Goal: Navigation & Orientation: Understand site structure

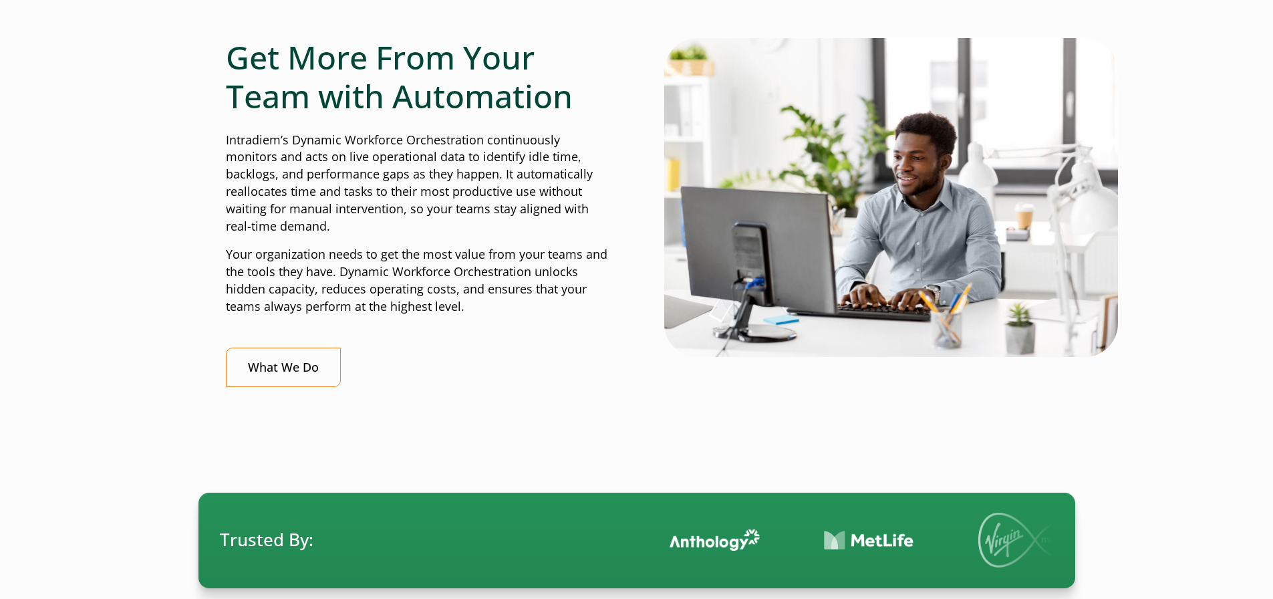
scroll to position [401, 0]
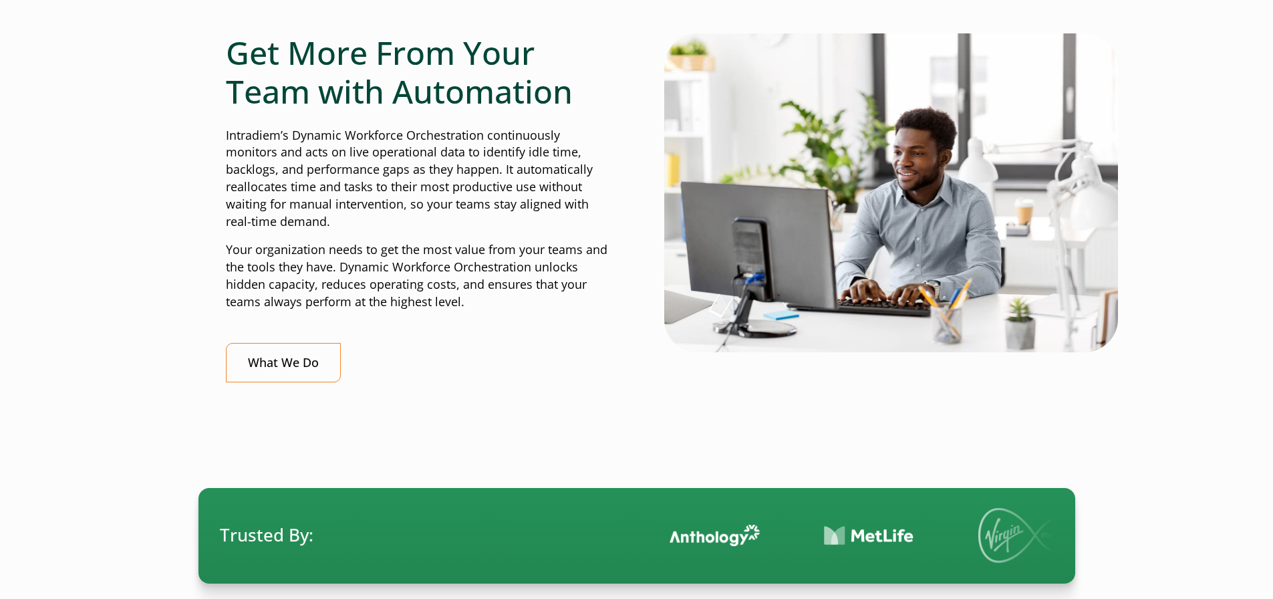
click at [411, 156] on p "Intradiem’s Dynamic Workforce Orchestration continuously monitors and acts on l…" at bounding box center [418, 179] width 384 height 104
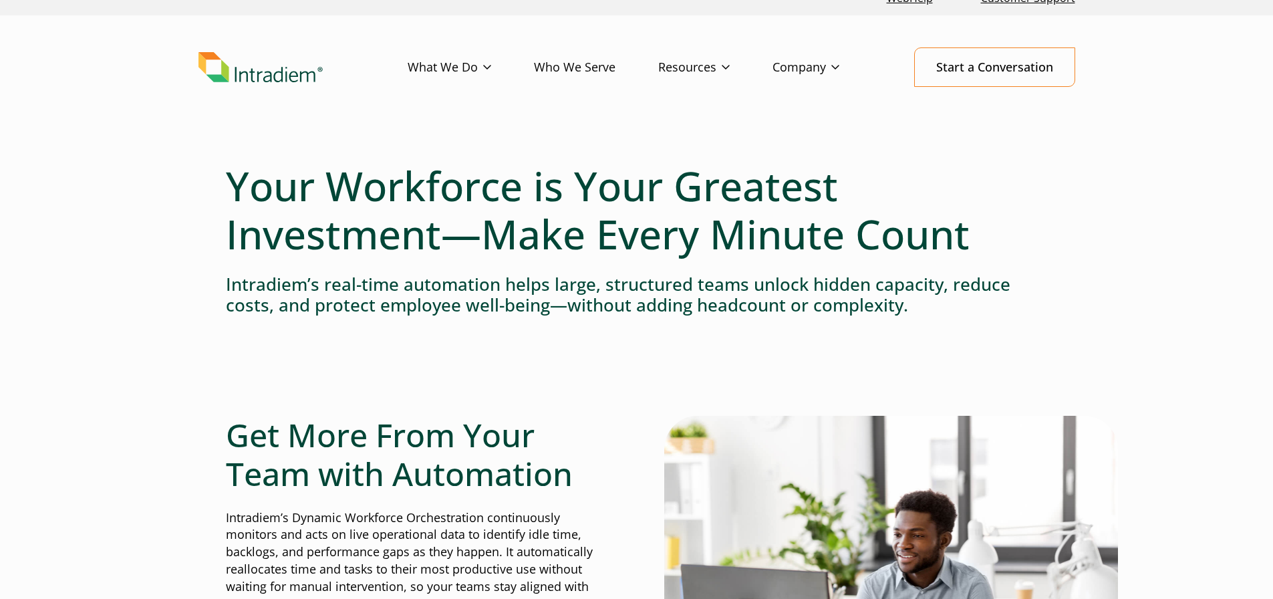
scroll to position [0, 0]
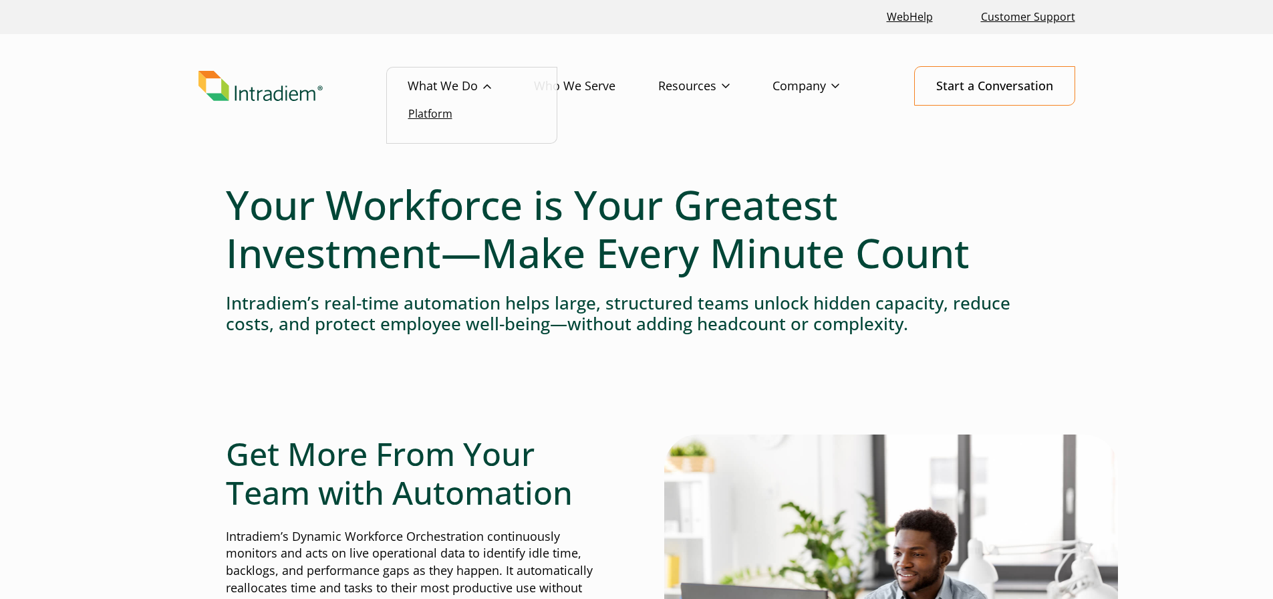
click at [432, 113] on link "Platform" at bounding box center [430, 113] width 44 height 15
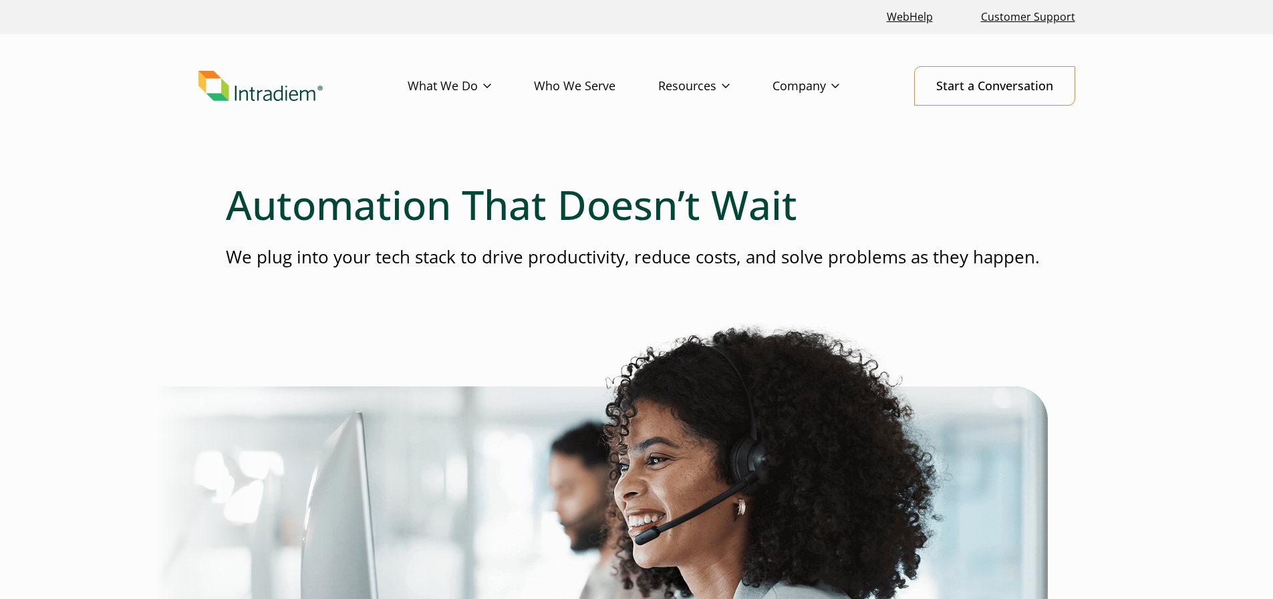
click at [271, 99] on img "Link to homepage of Intradiem" at bounding box center [260, 86] width 124 height 31
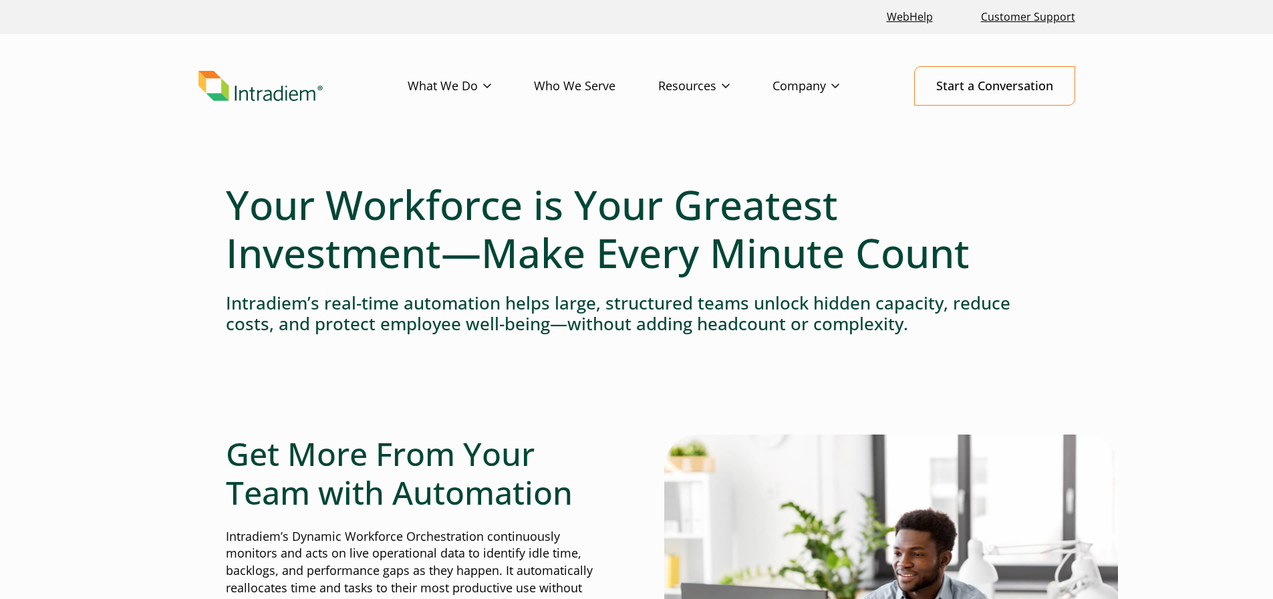
click at [375, 216] on h1 "Your Workforce is Your Greatest Investment—Make Every Minute Count" at bounding box center [637, 228] width 822 height 96
